Goal: Task Accomplishment & Management: Manage account settings

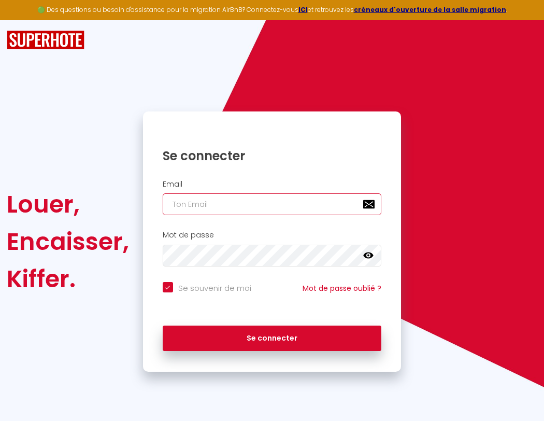
type input "l"
checkbox input "true"
type input "le"
checkbox input "true"
type input "les"
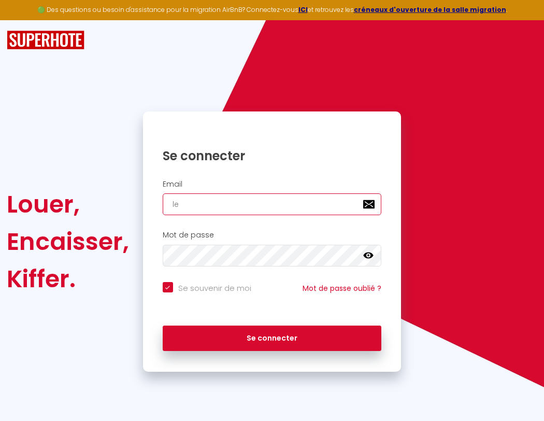
checkbox input "true"
type input "lesp"
checkbox input "true"
type input "lespa"
checkbox input "true"
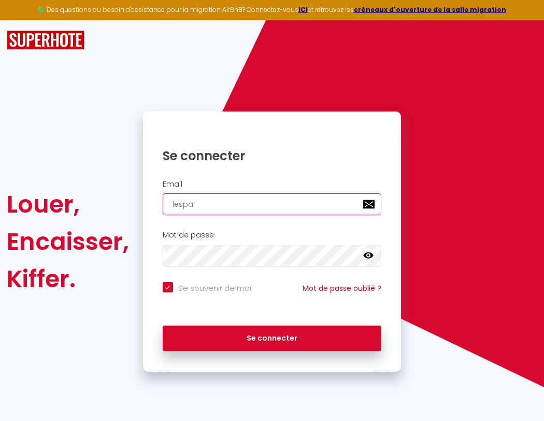
type input "lespac"
checkbox input "true"
type input "lespace"
checkbox input "true"
type input "l"
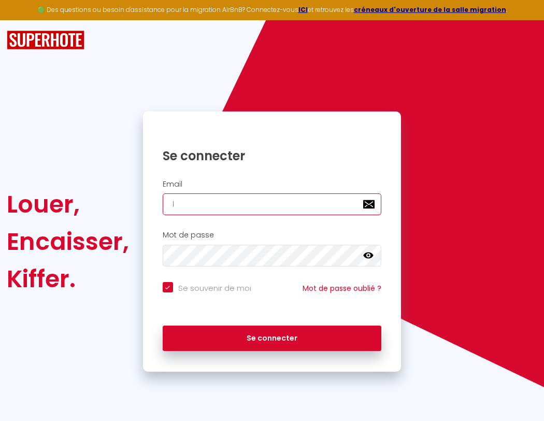
checkbox input "true"
type input "lespaced"
checkbox input "true"
type input "le"
checkbox input "true"
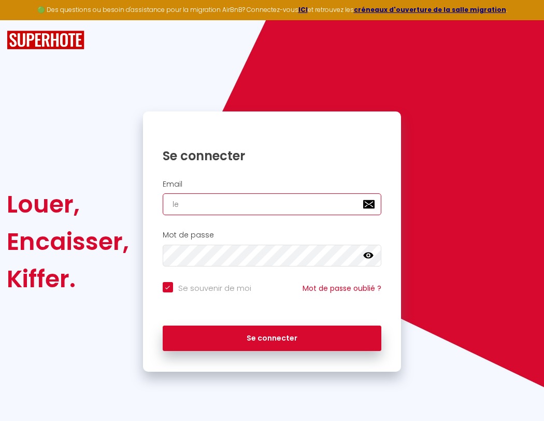
type input "les"
checkbox input "true"
type input "lesp"
checkbox input "true"
type input "lespa"
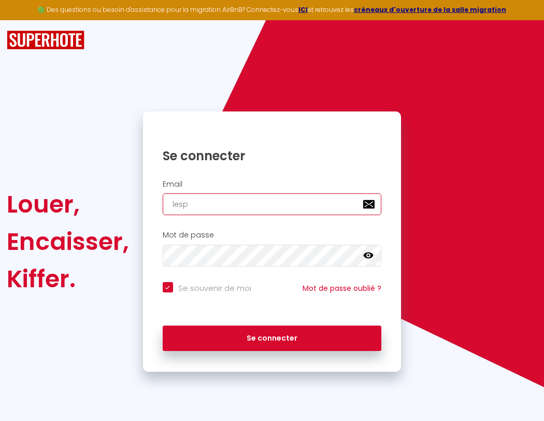
checkbox input "true"
type input "lespac"
checkbox input "true"
type input "lespace"
checkbox input "true"
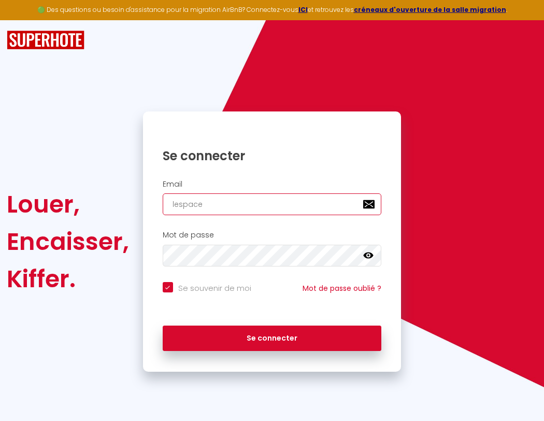
type input "l"
checkbox input "true"
type input "lespaced"
checkbox input "true"
type input "les"
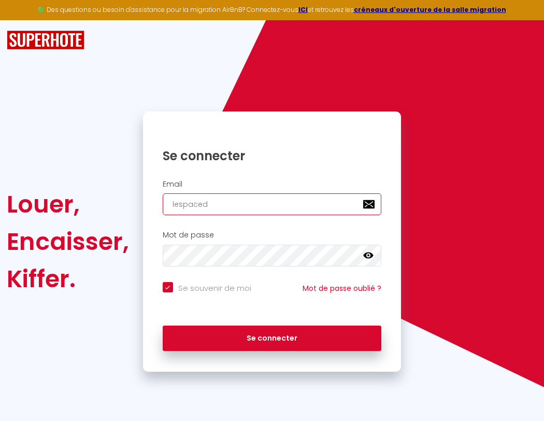
checkbox input "true"
type input "lespacede"
checkbox input "true"
type input "lesp"
checkbox input "true"
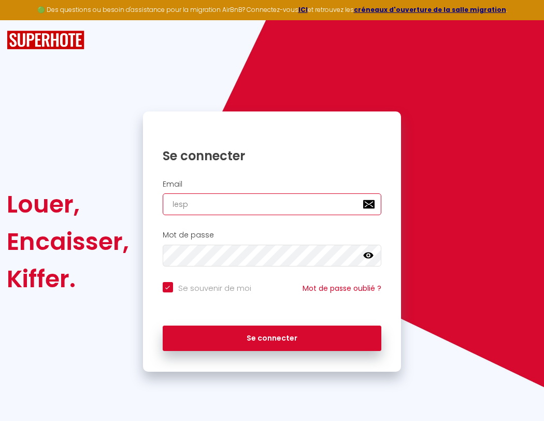
type input "lespacedet"
checkbox input "true"
type input "lespa"
checkbox input "true"
type input "lespacedete"
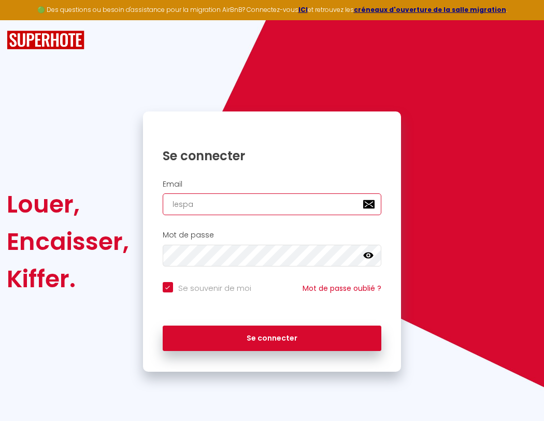
checkbox input "true"
type input "lespac"
checkbox input "true"
type input "lespacedeten"
checkbox input "true"
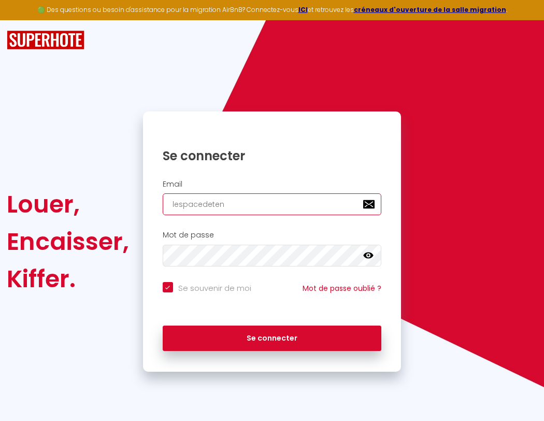
type input "lespace"
checkbox input "true"
